Goal: Task Accomplishment & Management: Manage account settings

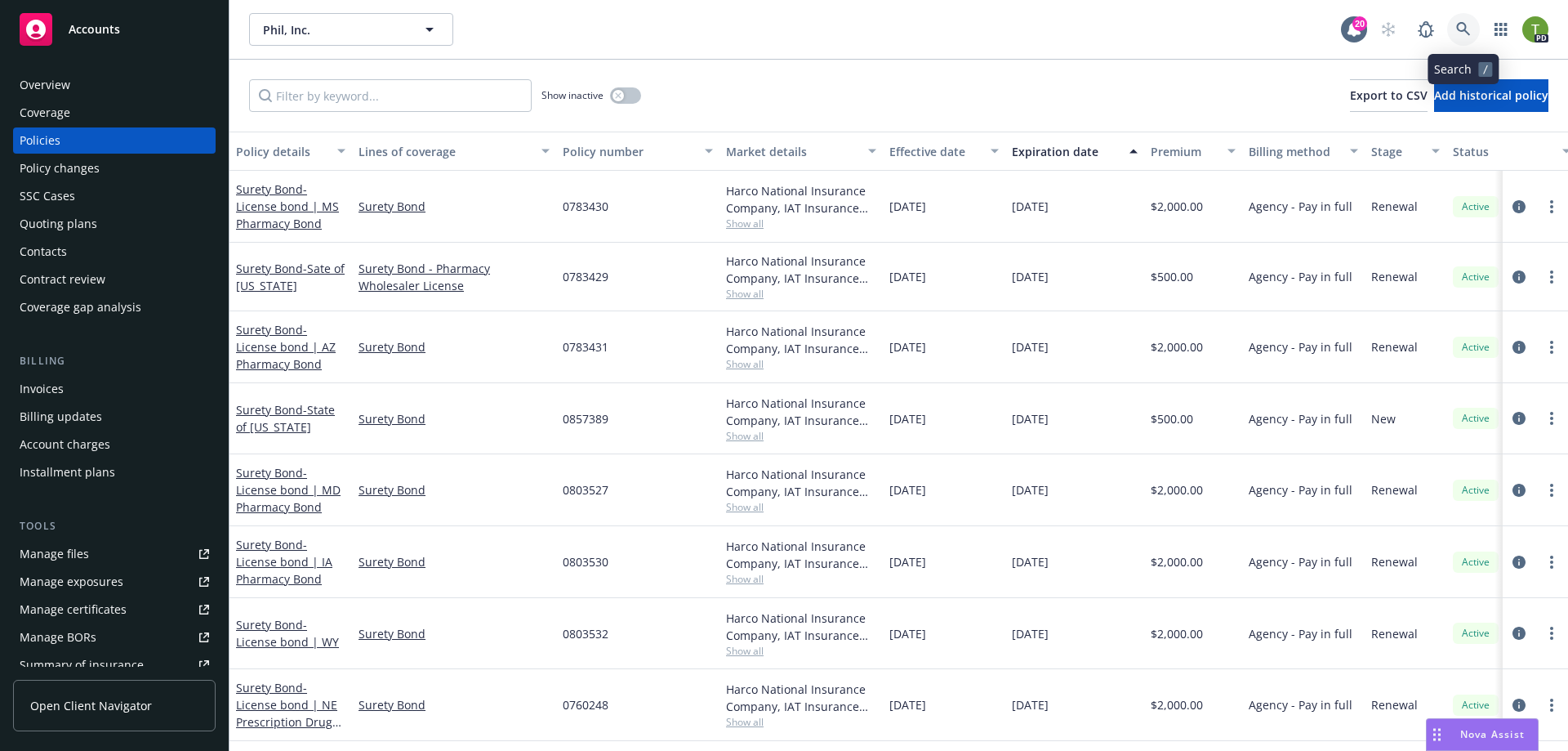
click at [1467, 28] on icon at bounding box center [1463, 29] width 15 height 15
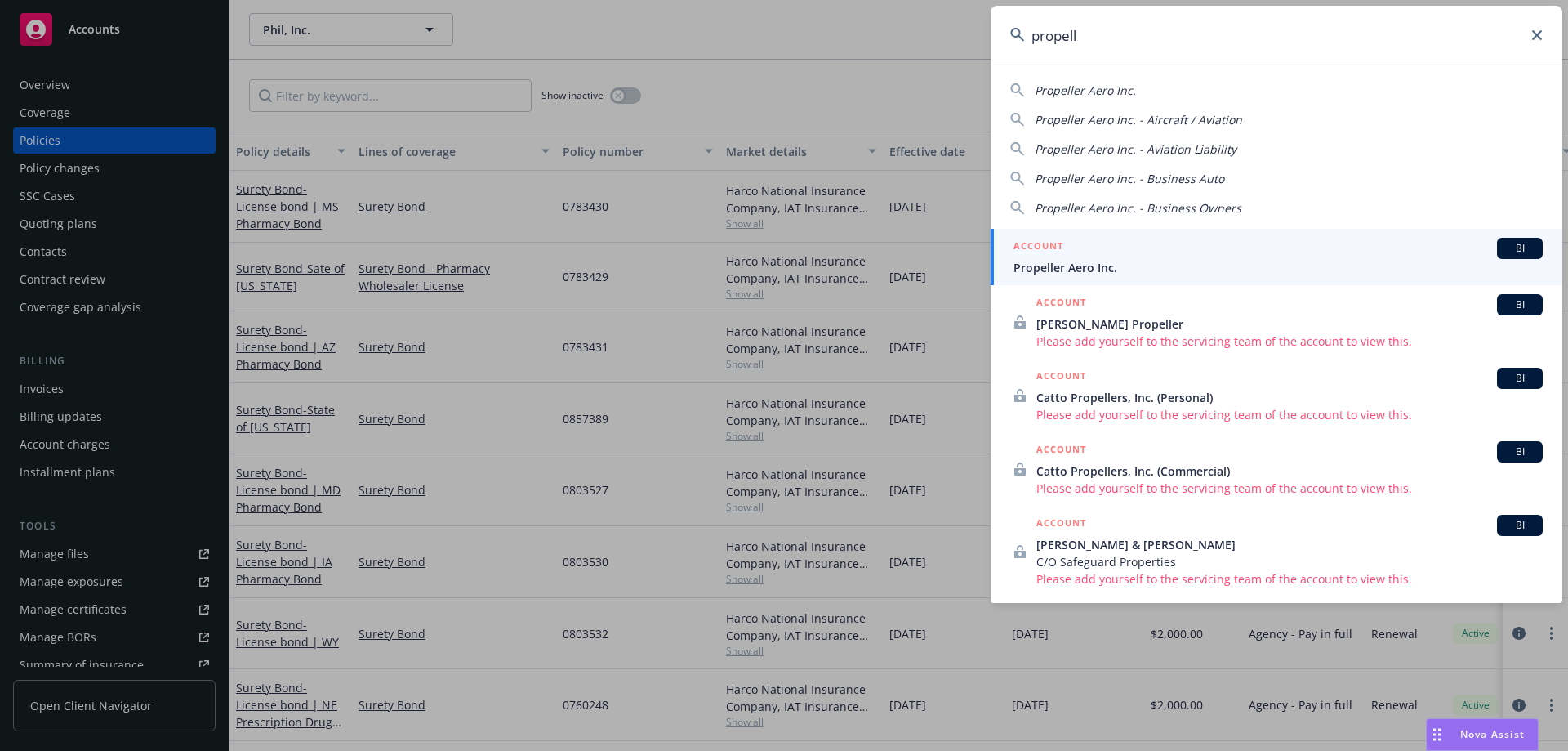
type input "propell"
click at [1095, 249] on div "ACCOUNT BI" at bounding box center [1278, 248] width 530 height 21
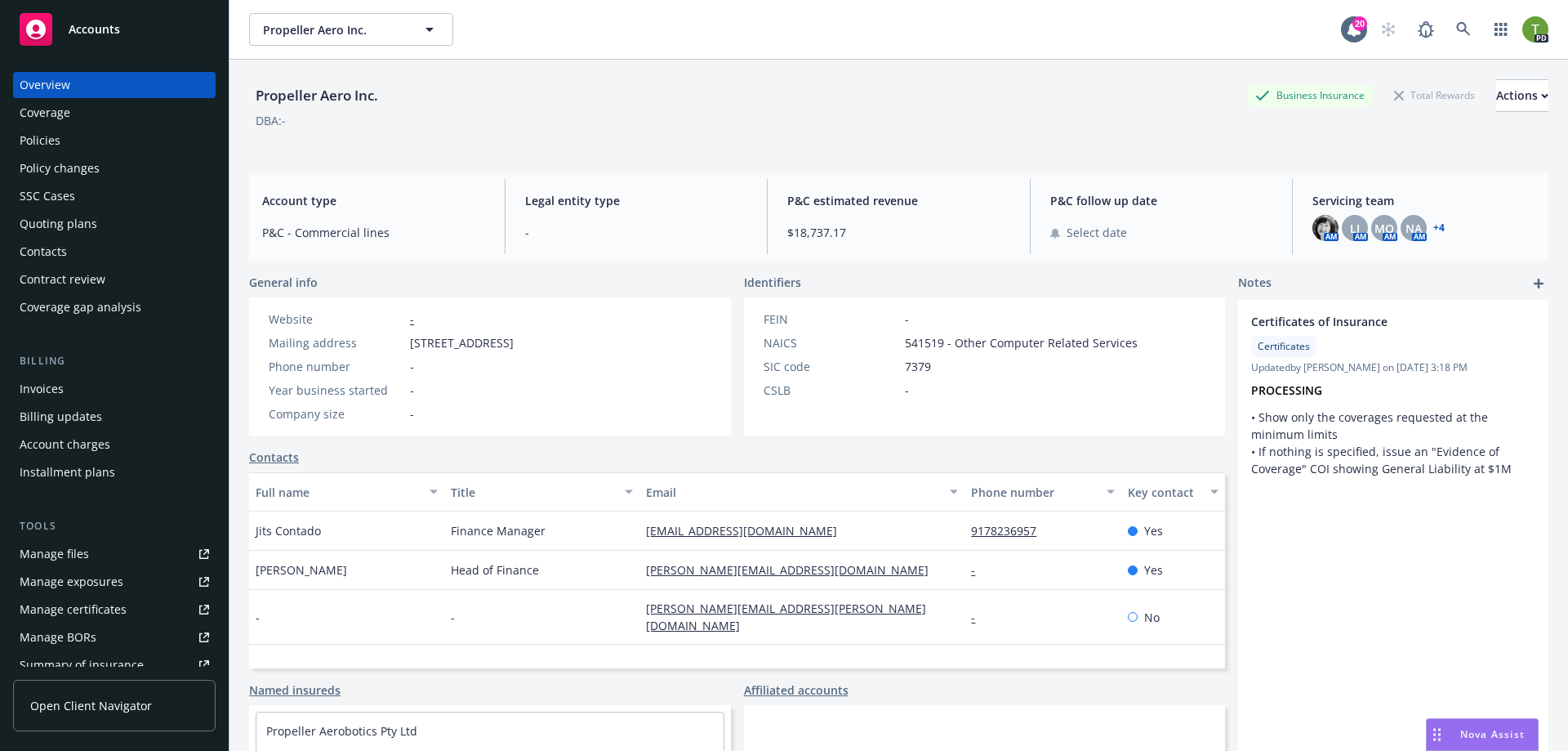
click at [1433, 227] on link "+ 4" at bounding box center [1439, 227] width 11 height 10
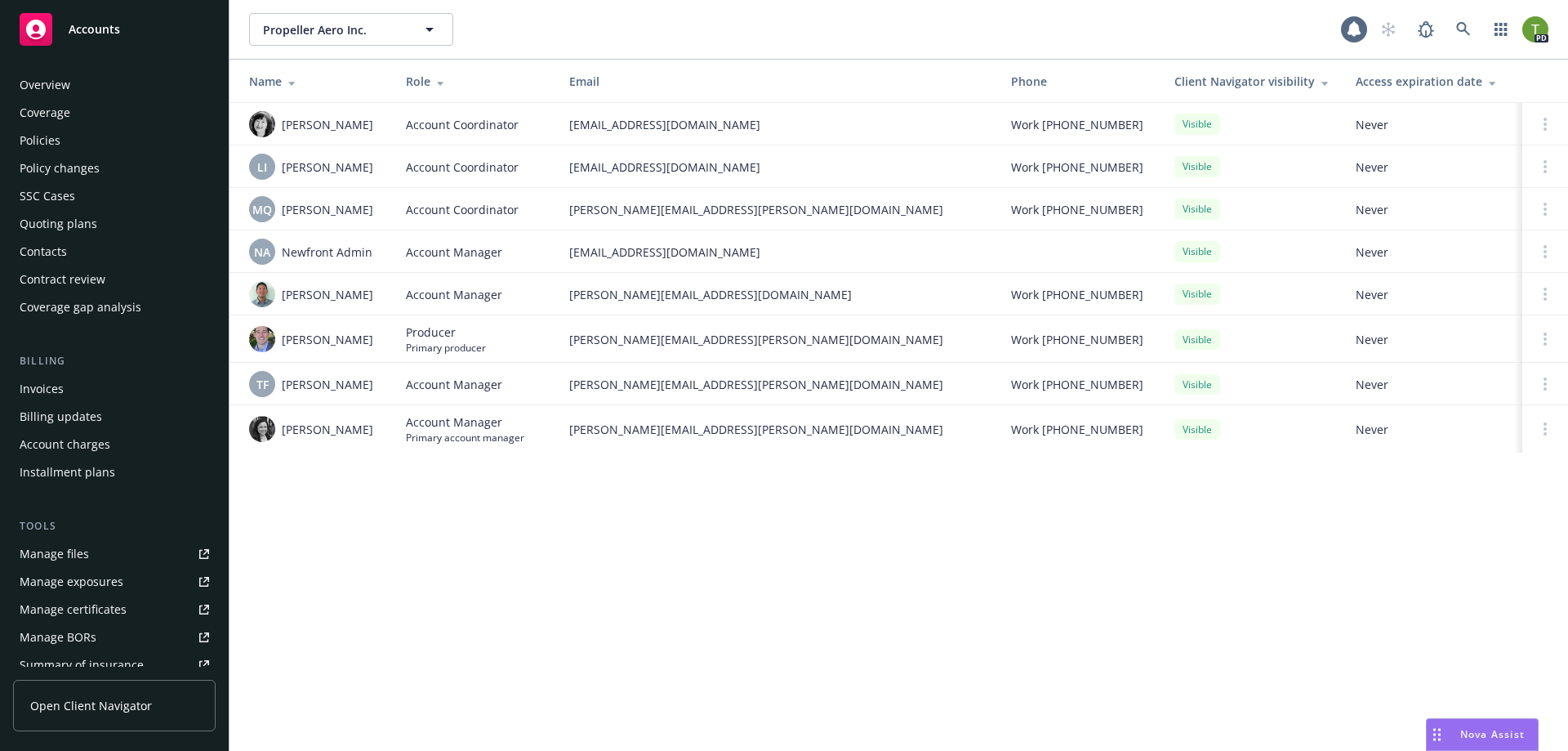
scroll to position [286, 0]
